Goal: Find contact information: Find contact information

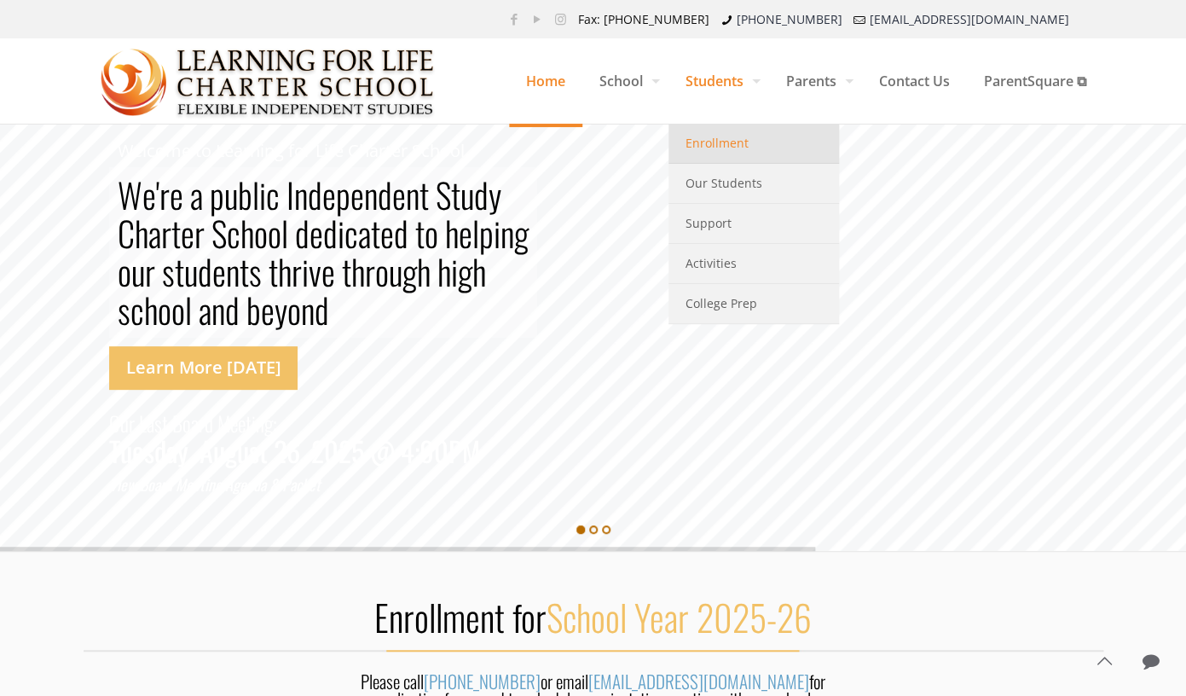
click at [704, 146] on span "Enrollment" at bounding box center [717, 143] width 63 height 22
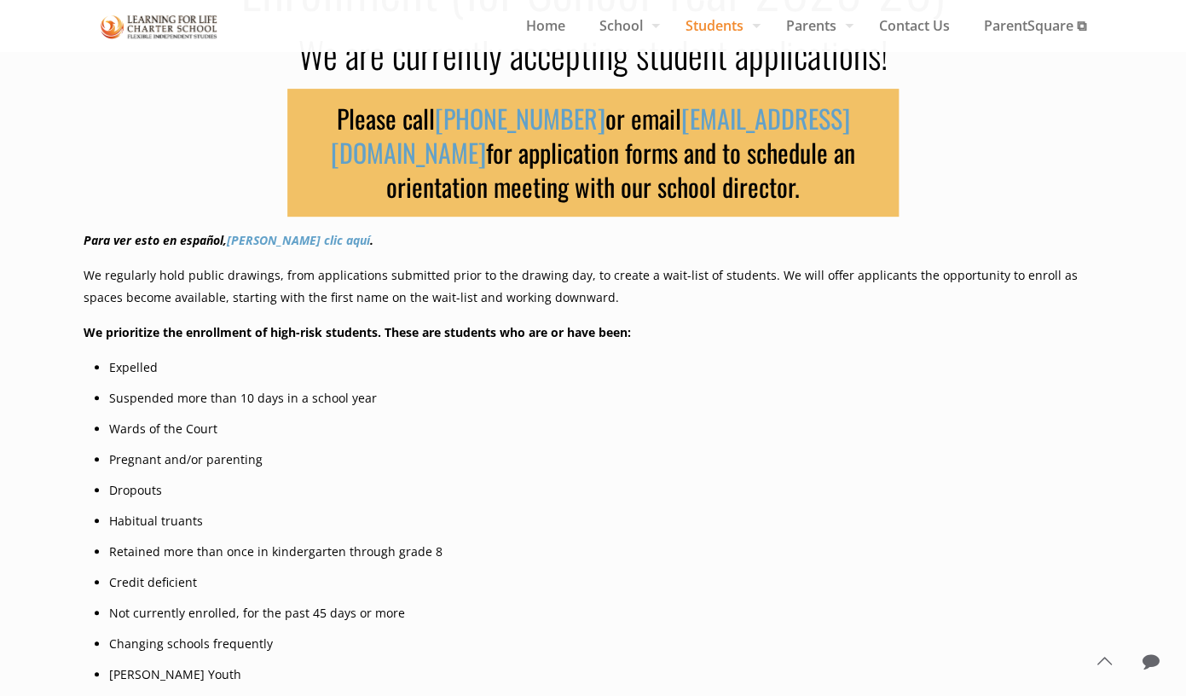
scroll to position [183, 0]
drag, startPoint x: 818, startPoint y: 119, endPoint x: 676, endPoint y: 124, distance: 141.7
click at [676, 125] on h3 "Please call [PHONE_NUMBER] or email [EMAIL_ADDRESS][DOMAIN_NAME] for applicatio…" at bounding box center [593, 152] width 612 height 128
copy h3 "[EMAIL_ADDRESS][DOMAIN_NAME]"
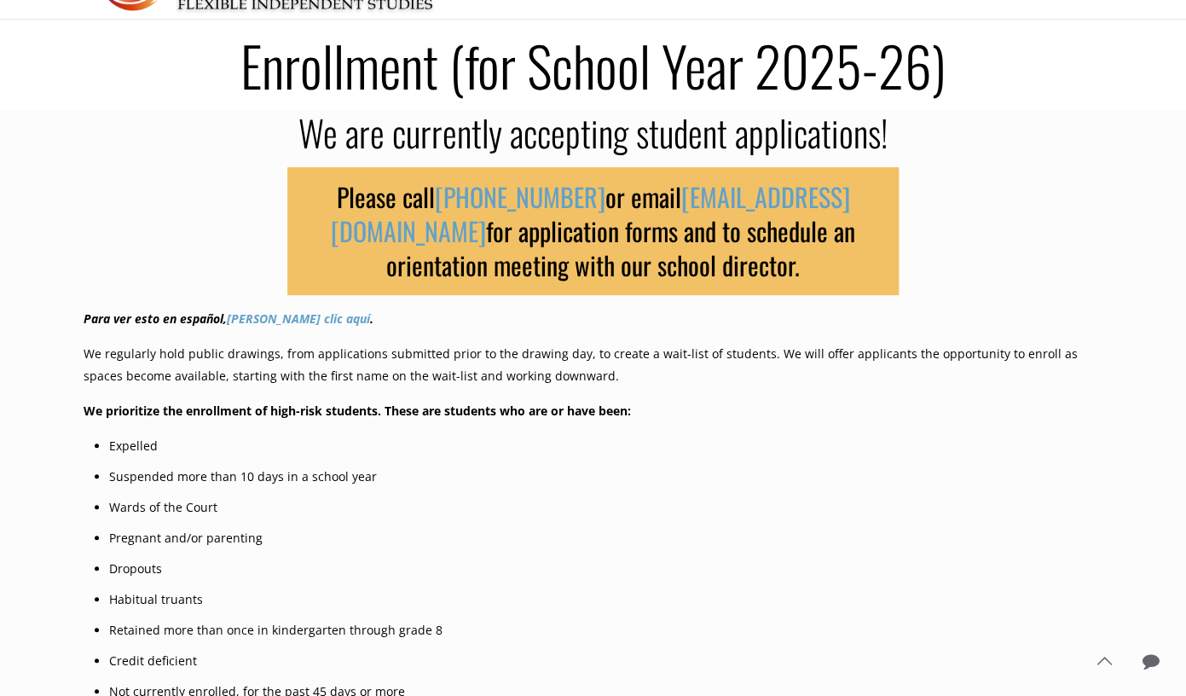
scroll to position [0, 0]
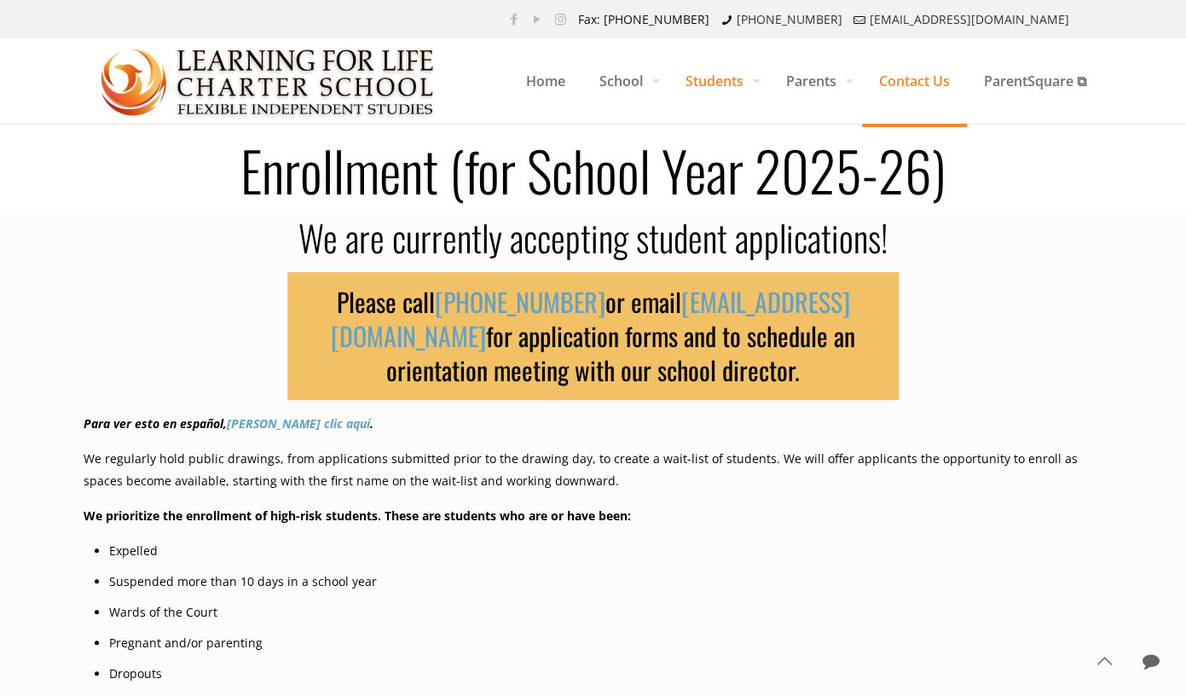
click at [888, 91] on span "Contact Us" at bounding box center [914, 80] width 105 height 51
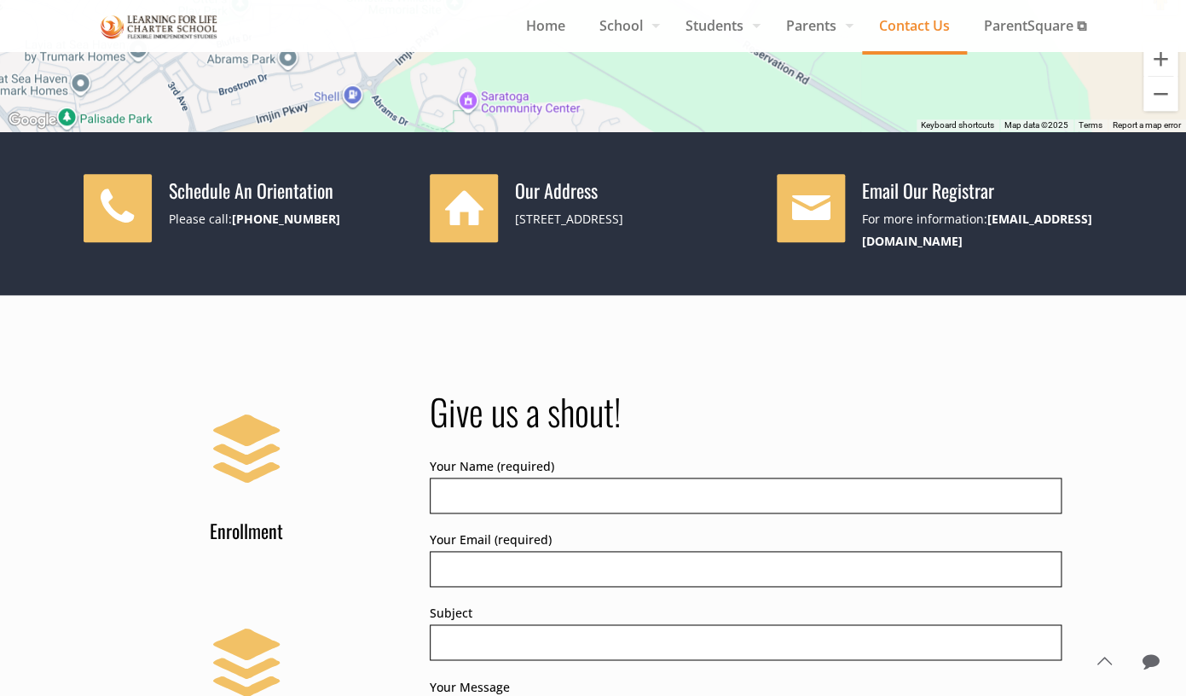
scroll to position [482, 0]
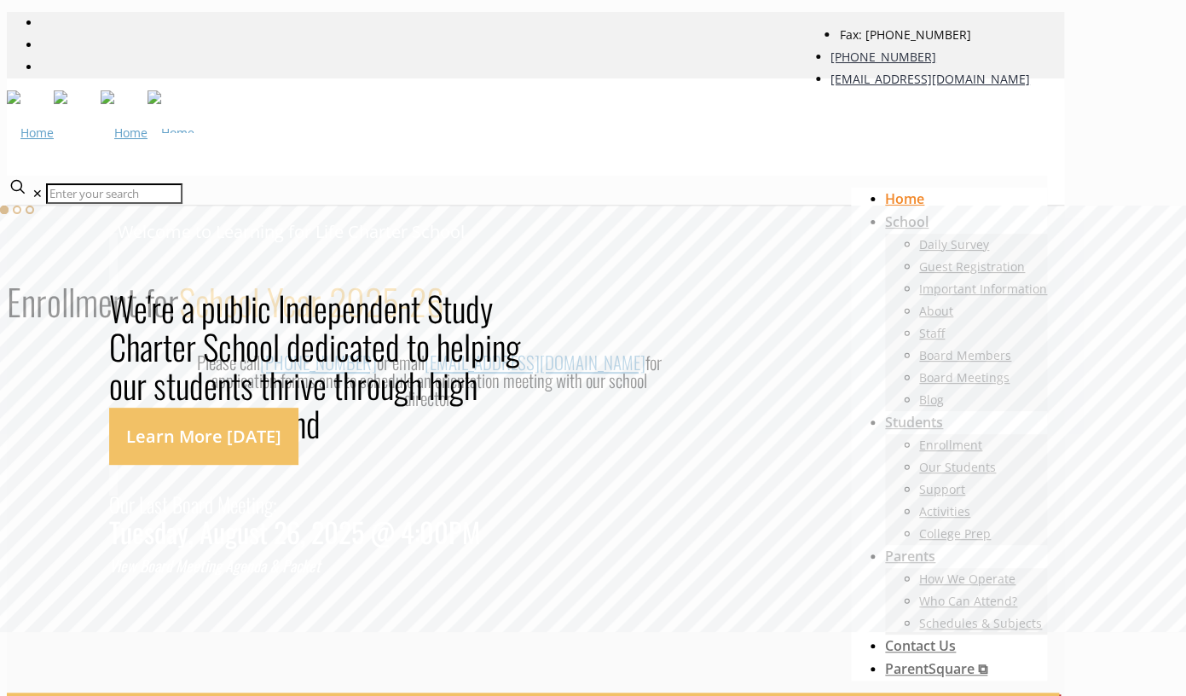
click at [885, 189] on span "Home" at bounding box center [904, 198] width 39 height 19
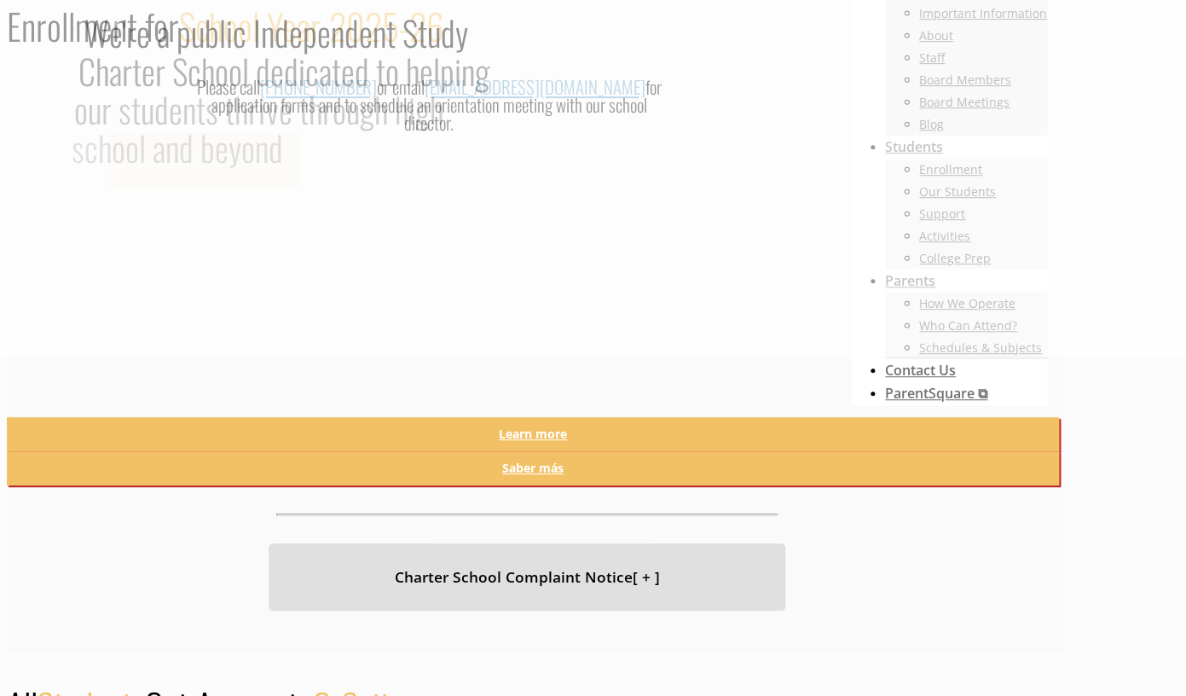
scroll to position [328, 0]
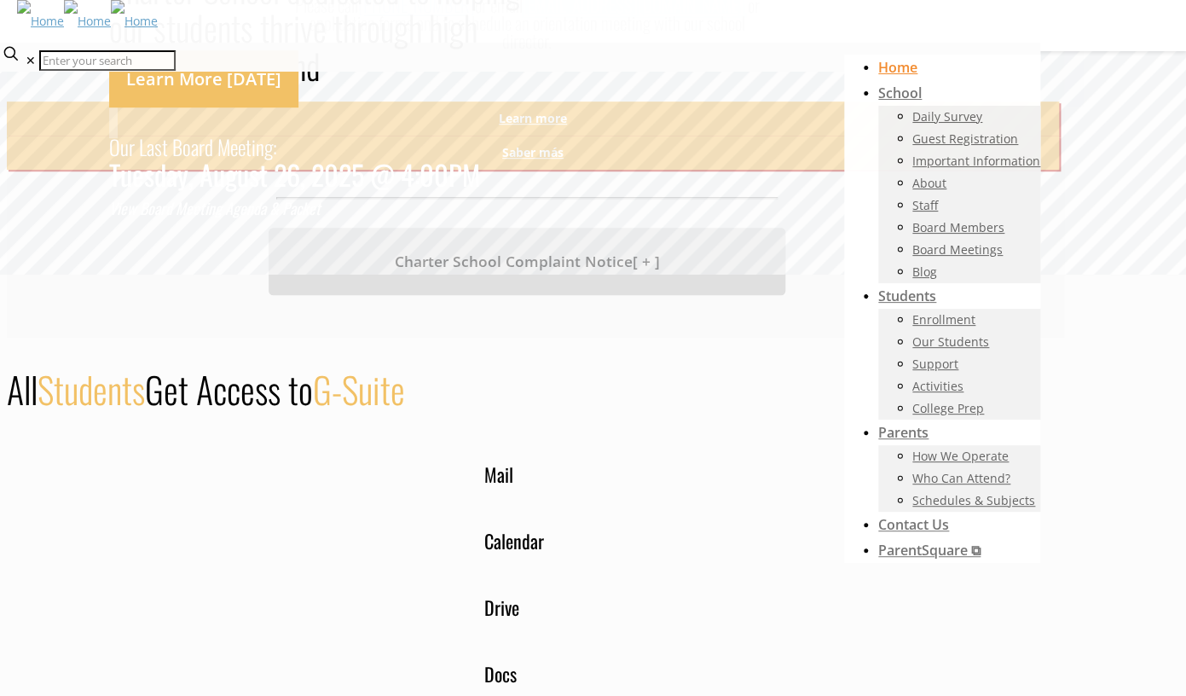
drag, startPoint x: 678, startPoint y: 356, endPoint x: 588, endPoint y: 355, distance: 90.4
click at [588, 59] on div "Please call [PHONE_NUMBER] or email [EMAIL_ADDRESS][DOMAIN_NAME] for applicatio…" at bounding box center [527, 27] width 474 height 63
copy div "[EMAIL_ADDRESS][DOMAIN_NAME]"
